Goal: Check status

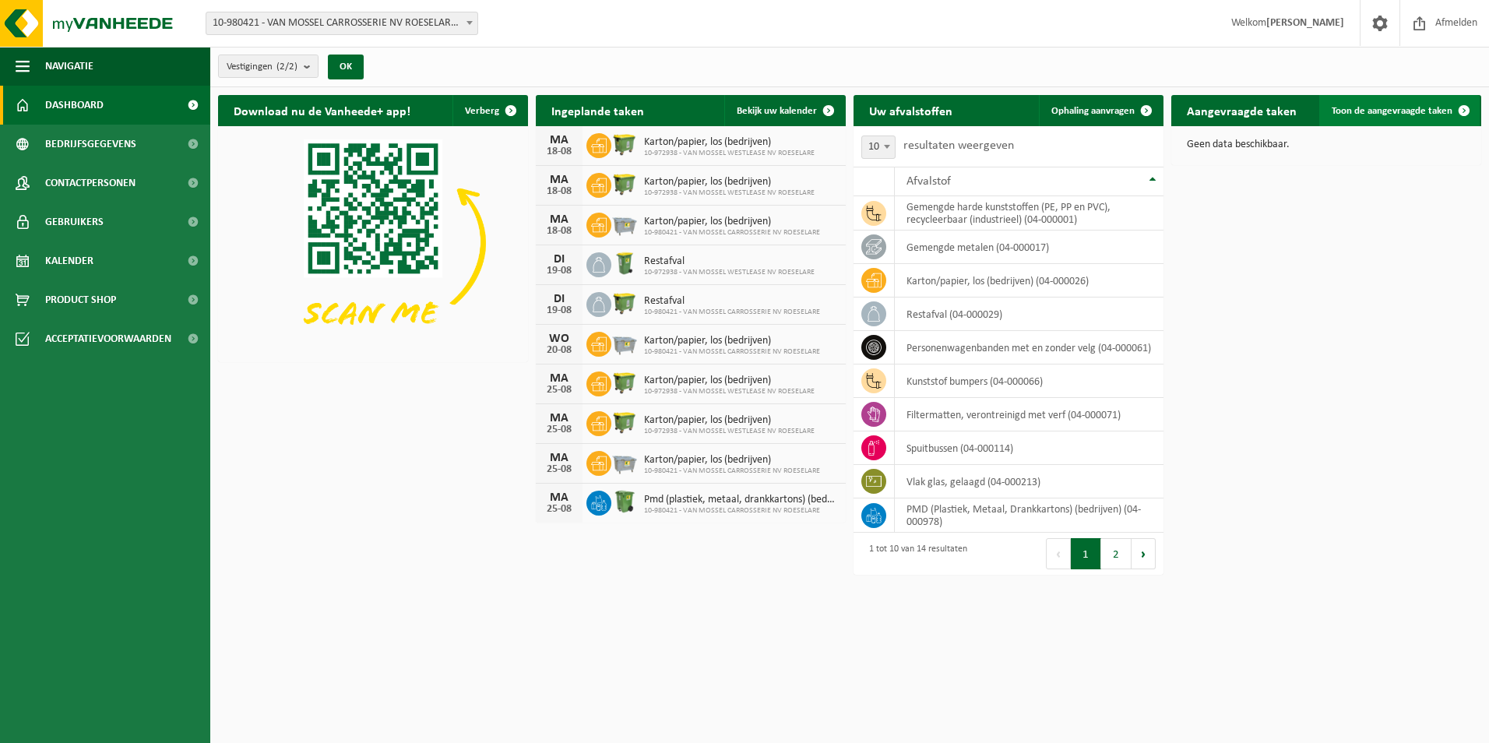
drag, startPoint x: 1466, startPoint y: 108, endPoint x: 1452, endPoint y: 123, distance: 20.4
click at [1466, 108] on span at bounding box center [1464, 110] width 31 height 31
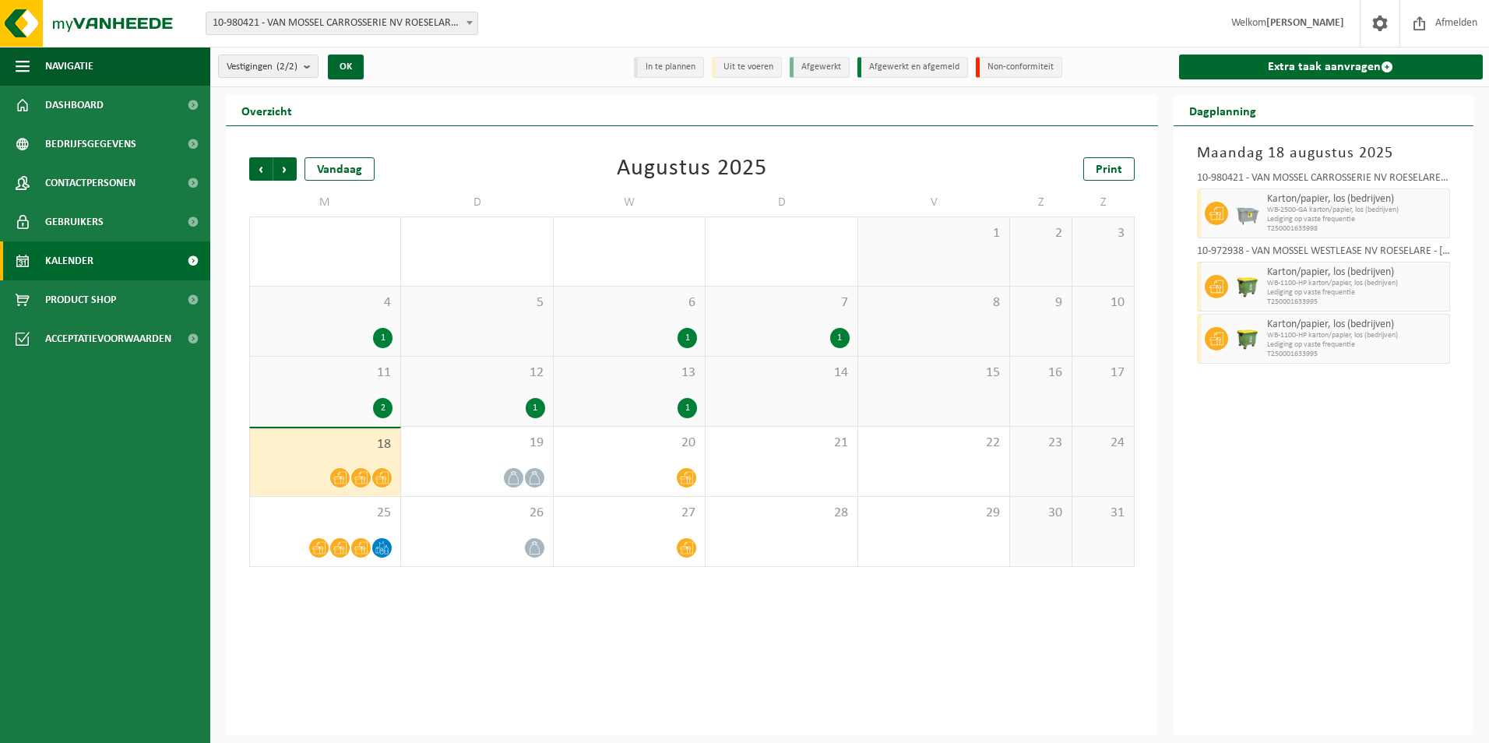
click at [361, 475] on icon at bounding box center [360, 477] width 13 height 13
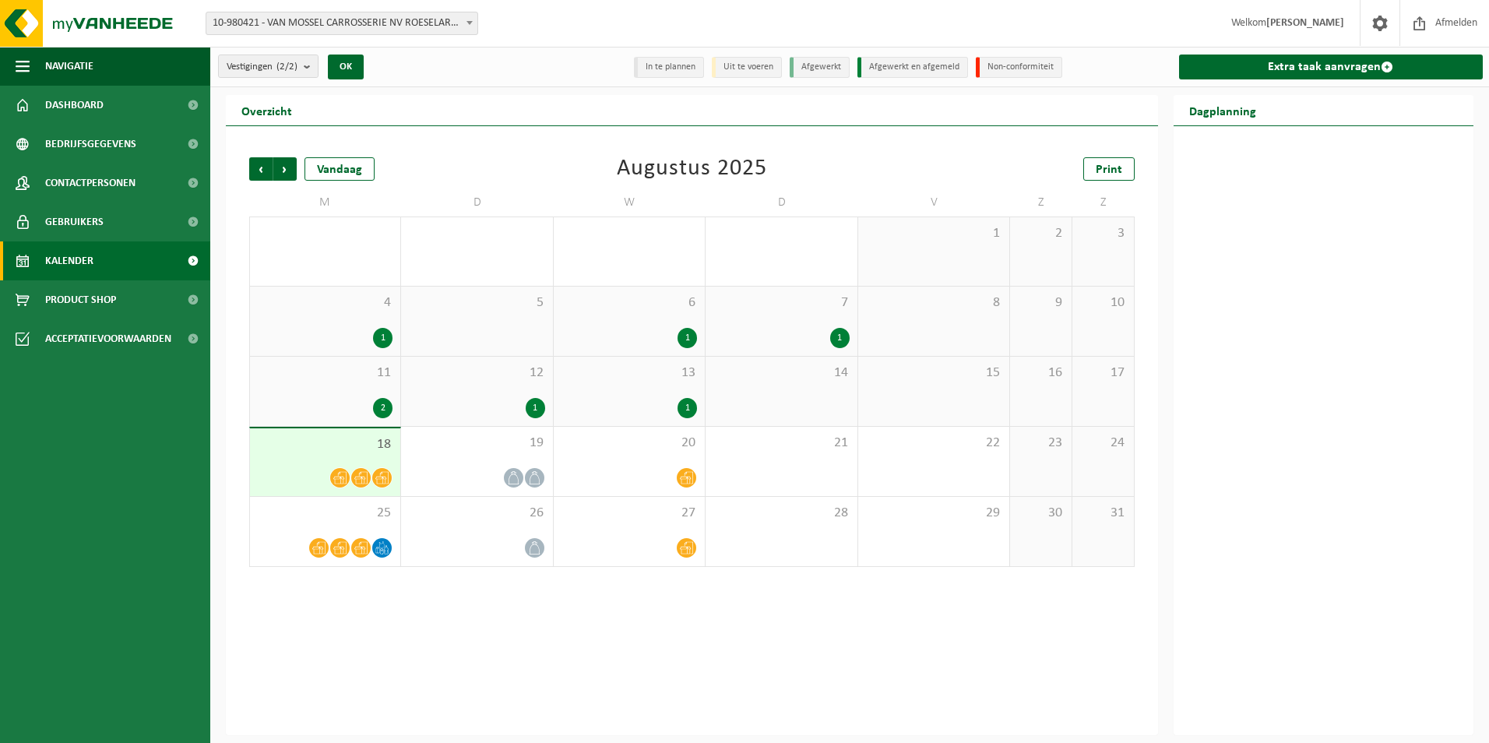
click at [386, 476] on icon at bounding box center [381, 477] width 13 height 13
